Goal: Task Accomplishment & Management: Manage account settings

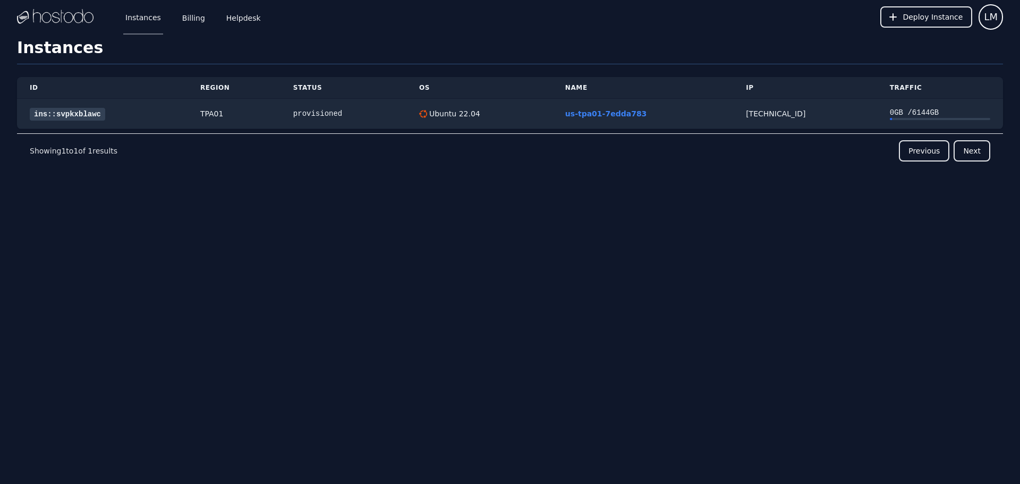
click at [367, 147] on div "Previous Next" at bounding box center [553, 150] width 873 height 21
click at [73, 109] on link "ins::svpkxblawc" at bounding box center [67, 114] width 75 height 13
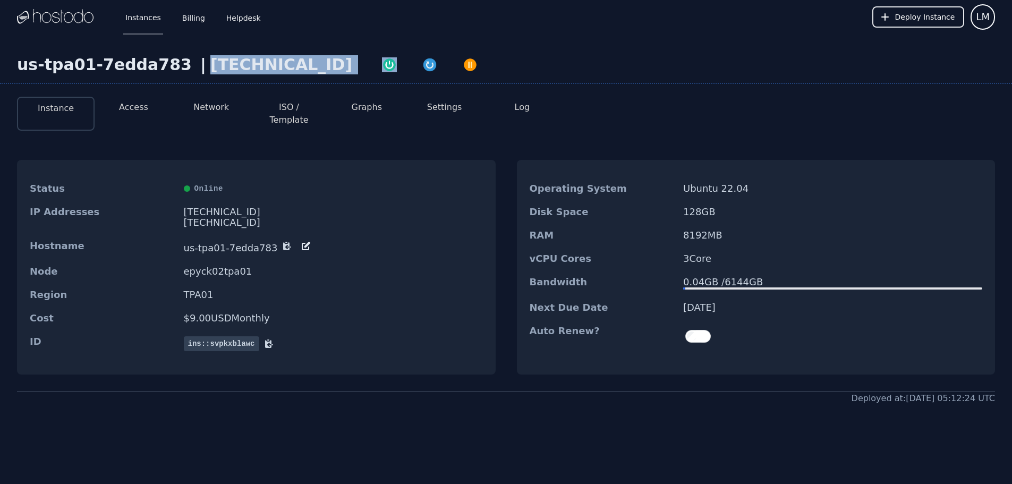
drag, startPoint x: 315, startPoint y: 67, endPoint x: 175, endPoint y: 61, distance: 139.4
click at [175, 61] on div "us-tpa01-7edda783 | [TECHNICAL_ID]" at bounding box center [506, 69] width 1012 height 29
copy div "[TECHNICAL_ID]"
click at [297, 31] on div "Instances Billing Helpdesk Deploy Instance LM" at bounding box center [506, 17] width 978 height 34
drag, startPoint x: 301, startPoint y: 65, endPoint x: 183, endPoint y: 62, distance: 118.5
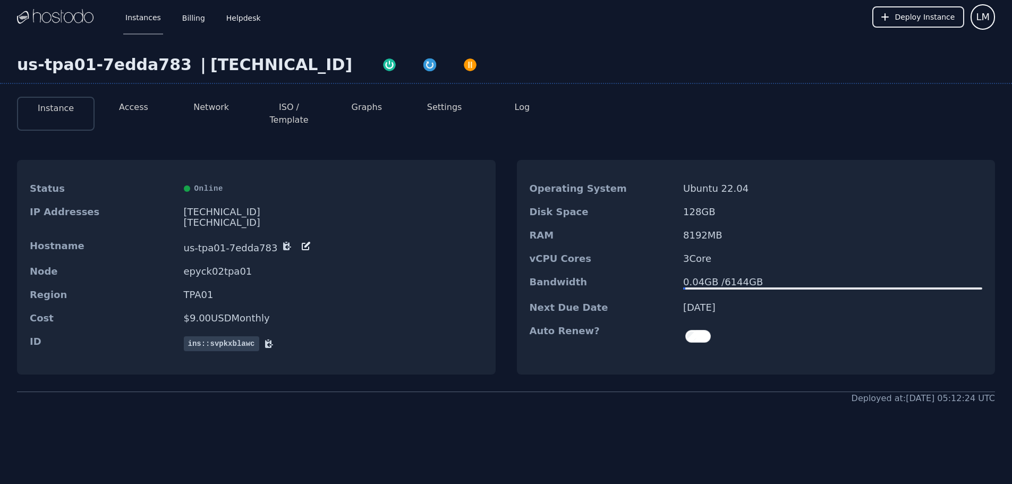
click at [210, 62] on div "[TECHNICAL_ID]" at bounding box center [281, 64] width 142 height 19
copy div "[TECHNICAL_ID]"
